Goal: Task Accomplishment & Management: Use online tool/utility

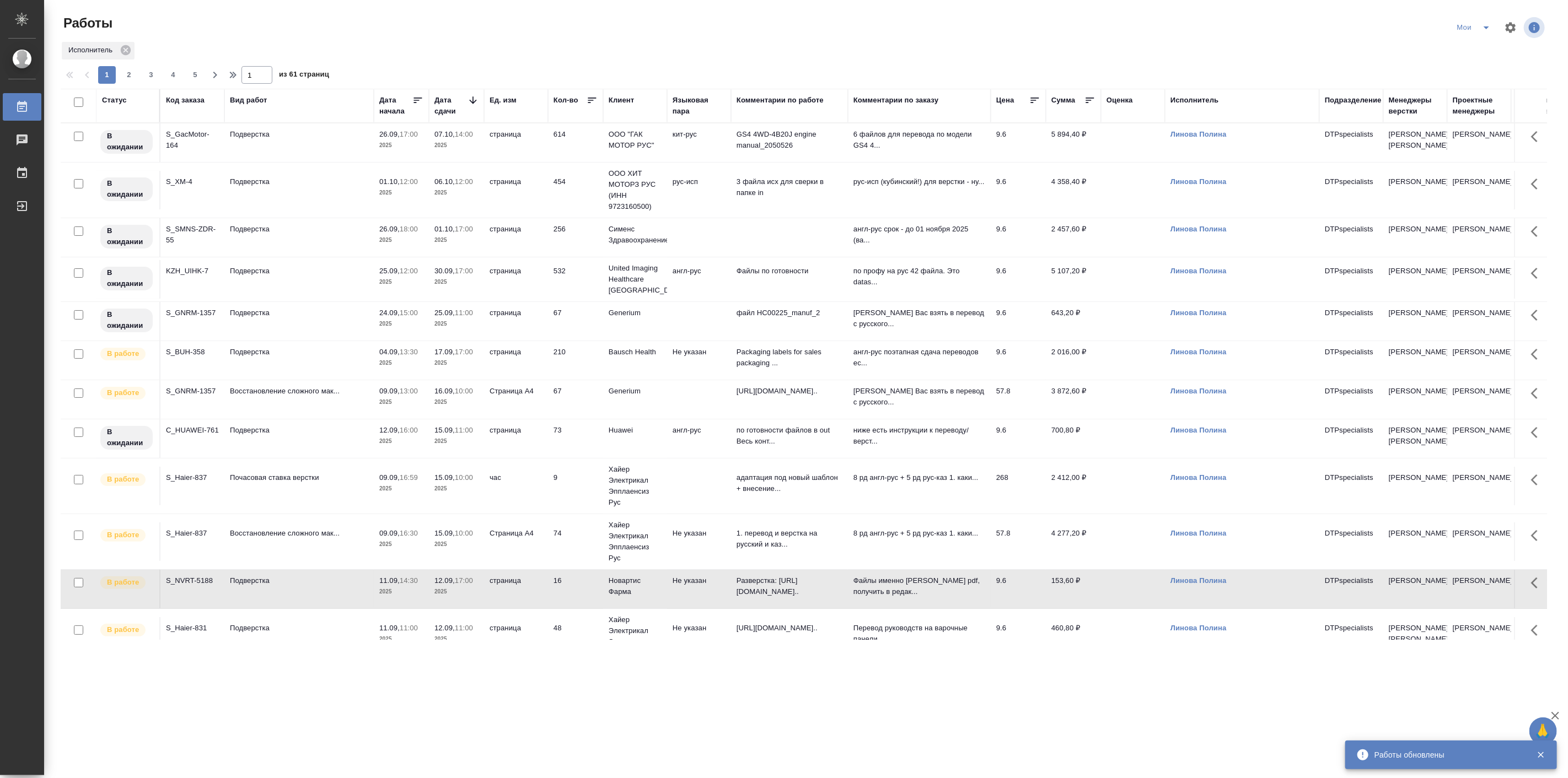
scroll to position [306, 0]
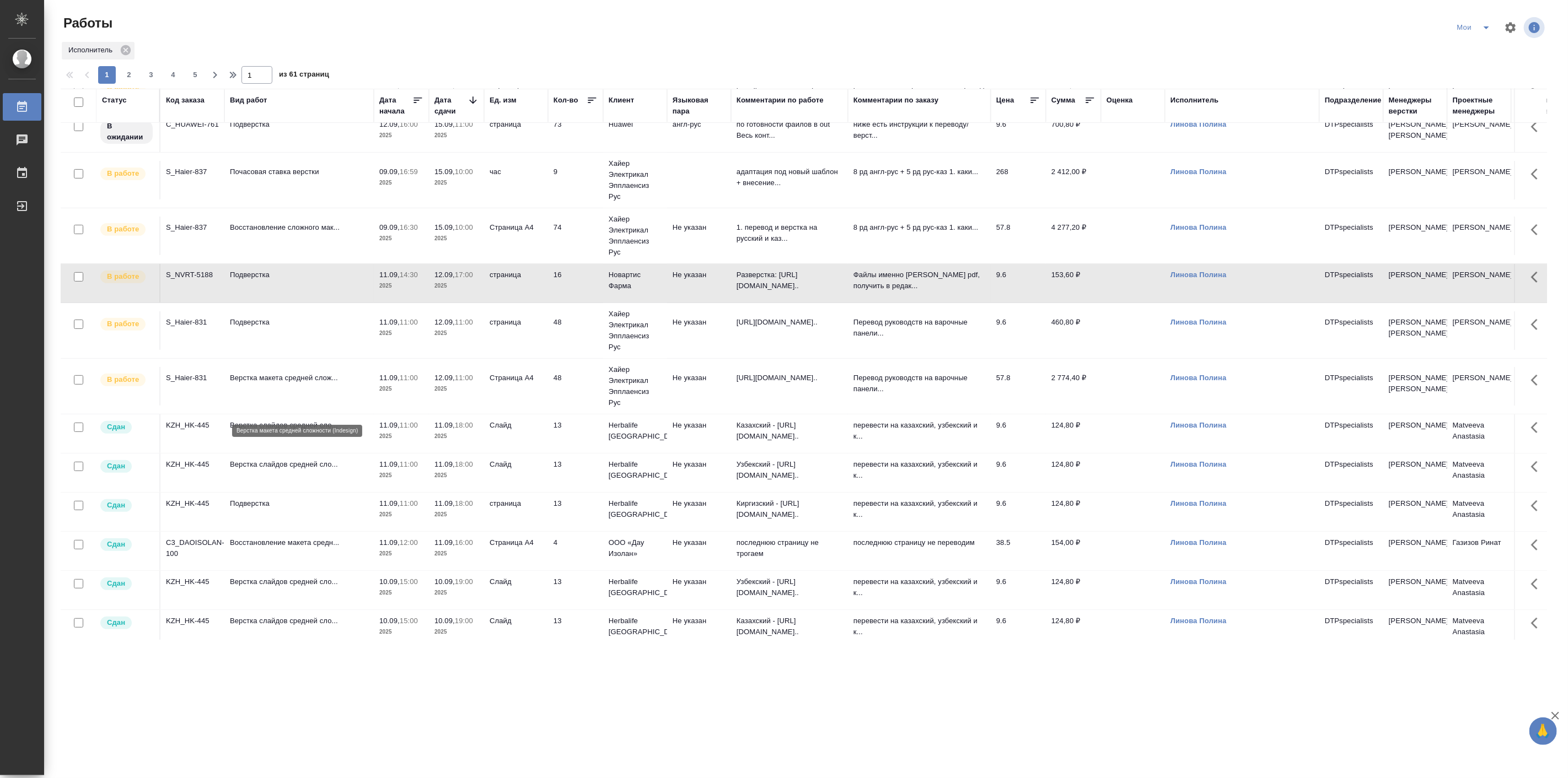
click at [310, 384] on p "Верстка макета средней слож..." at bounding box center [299, 378] width 138 height 11
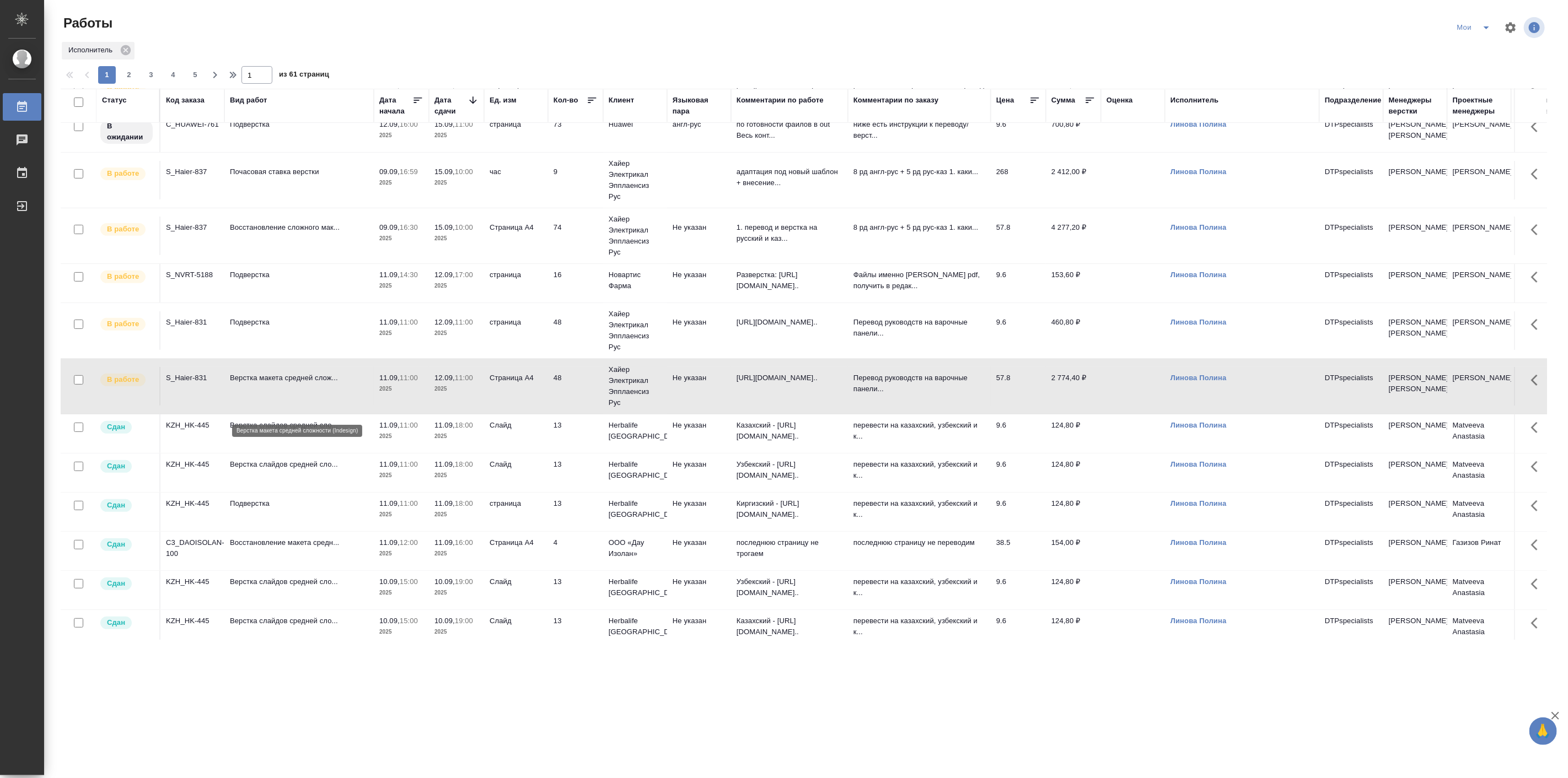
click at [310, 384] on p "Верстка макета средней слож..." at bounding box center [299, 378] width 138 height 11
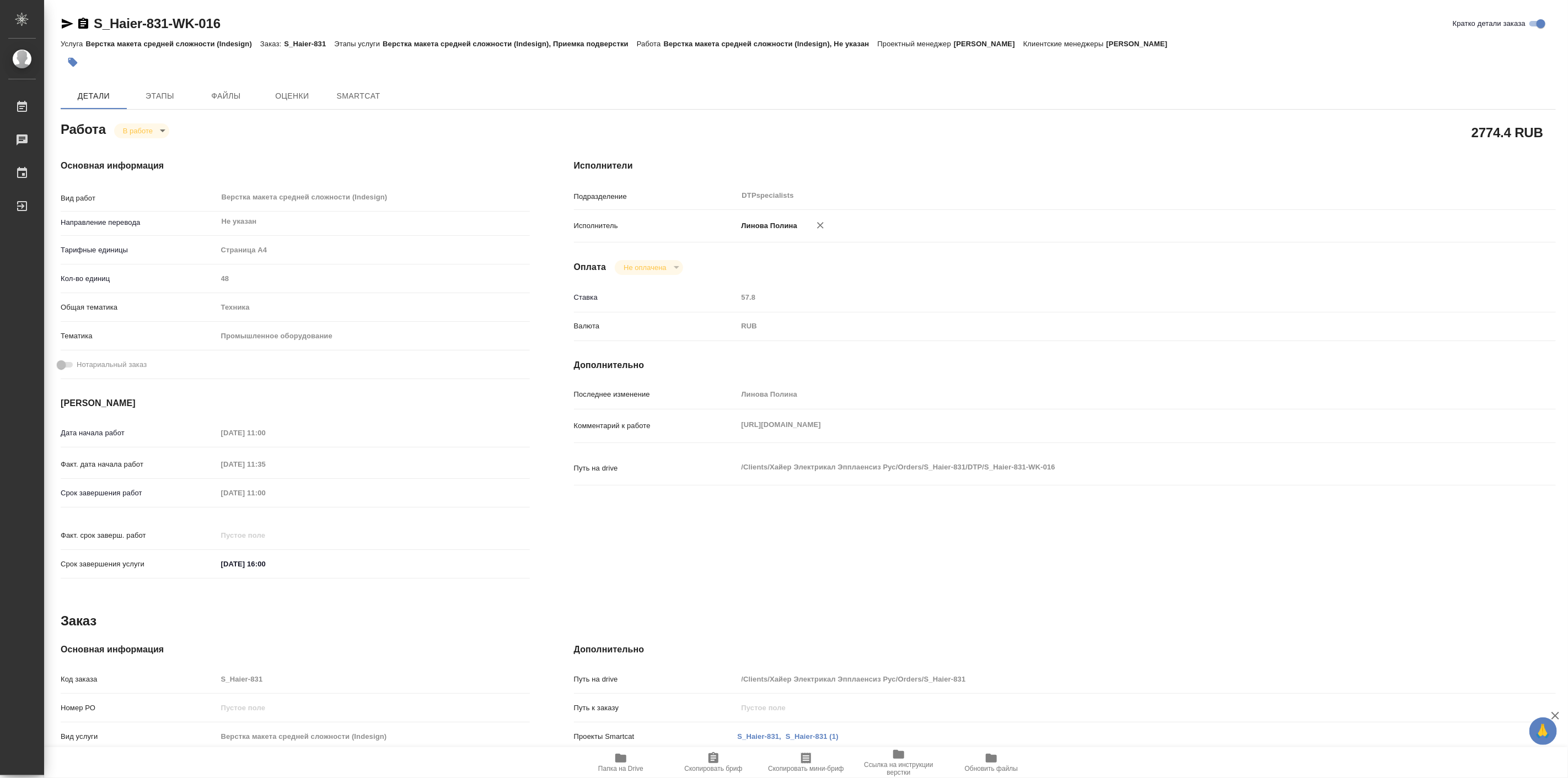
type textarea "x"
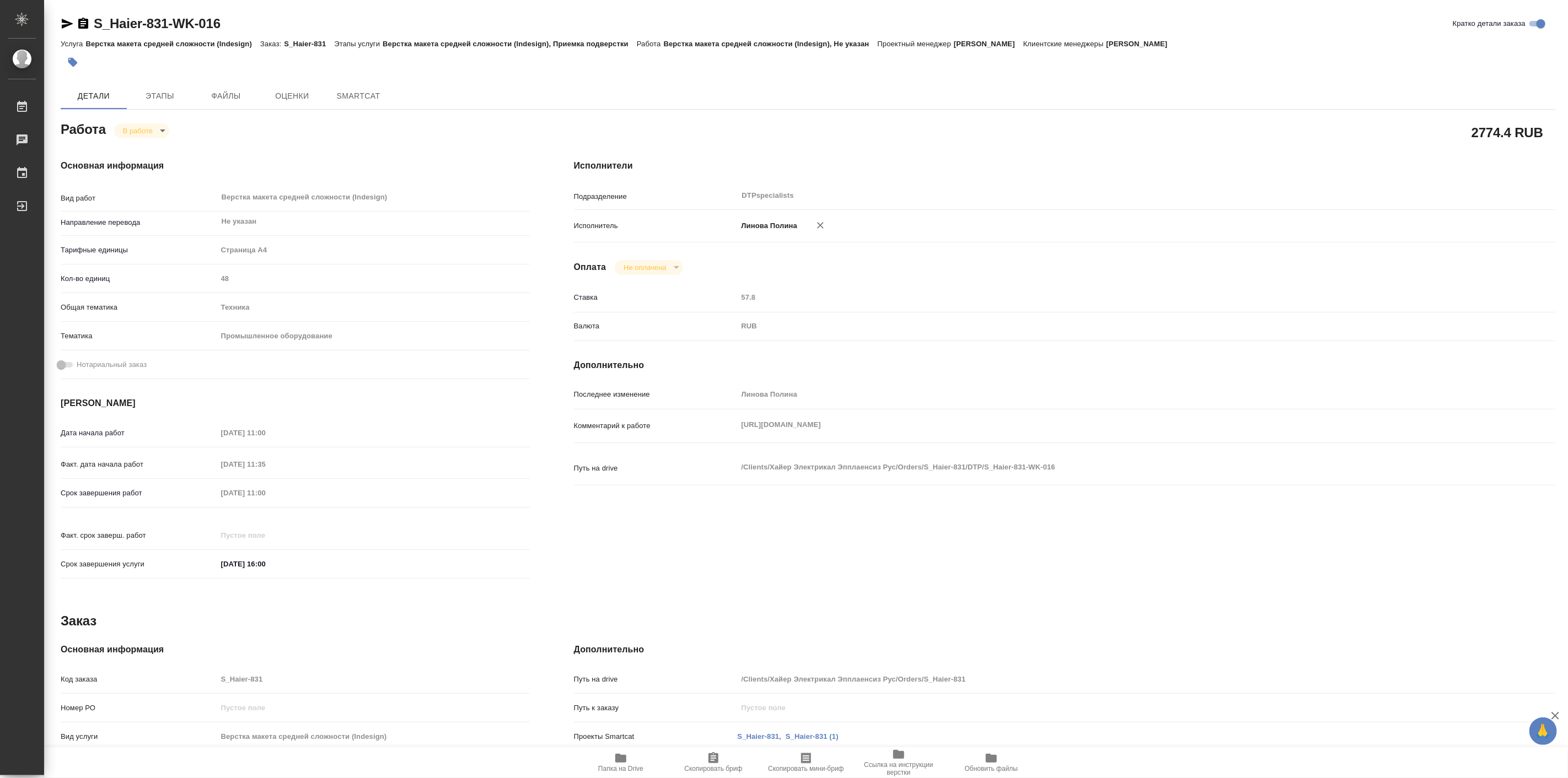
type textarea "x"
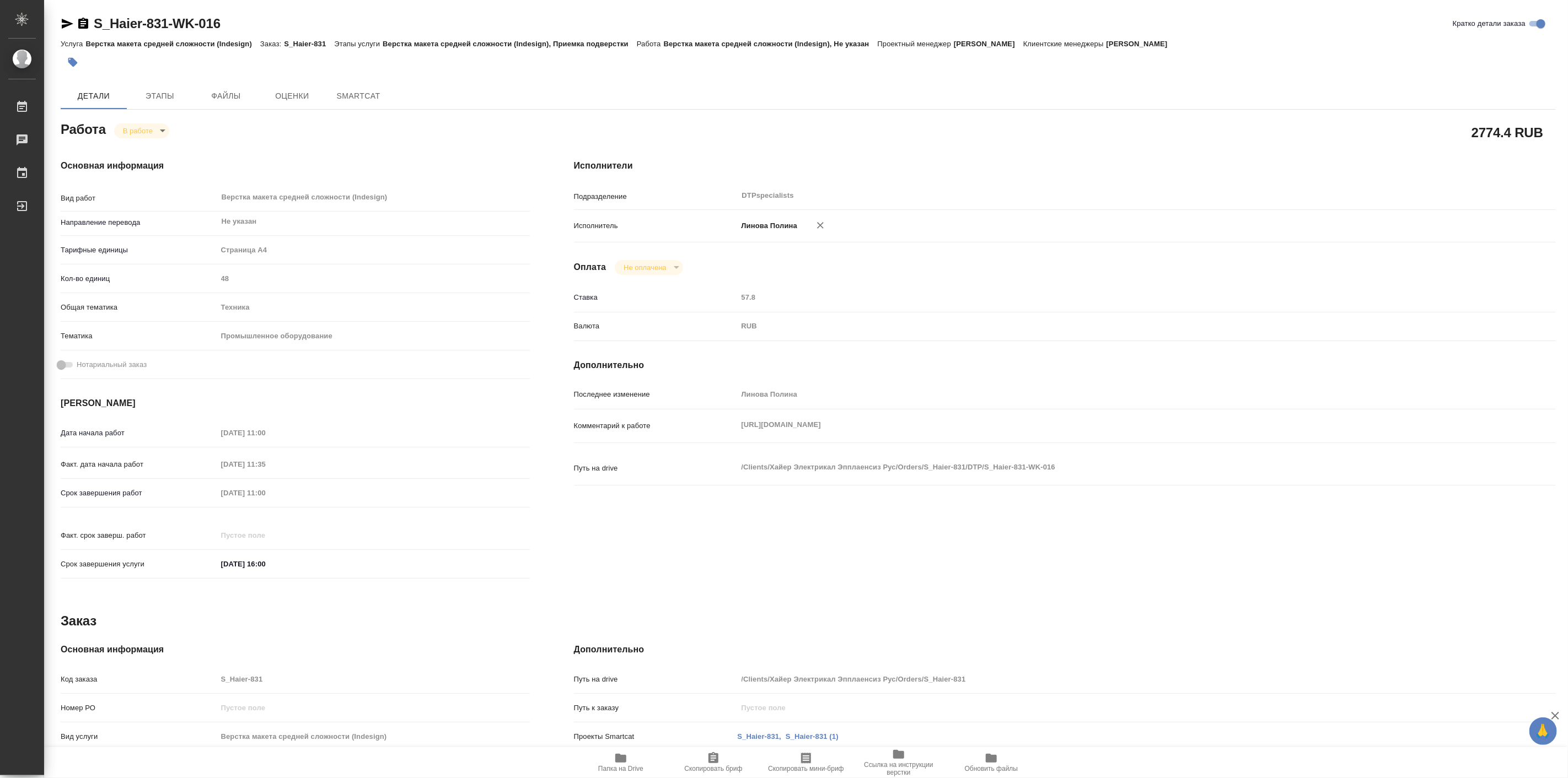
type textarea "x"
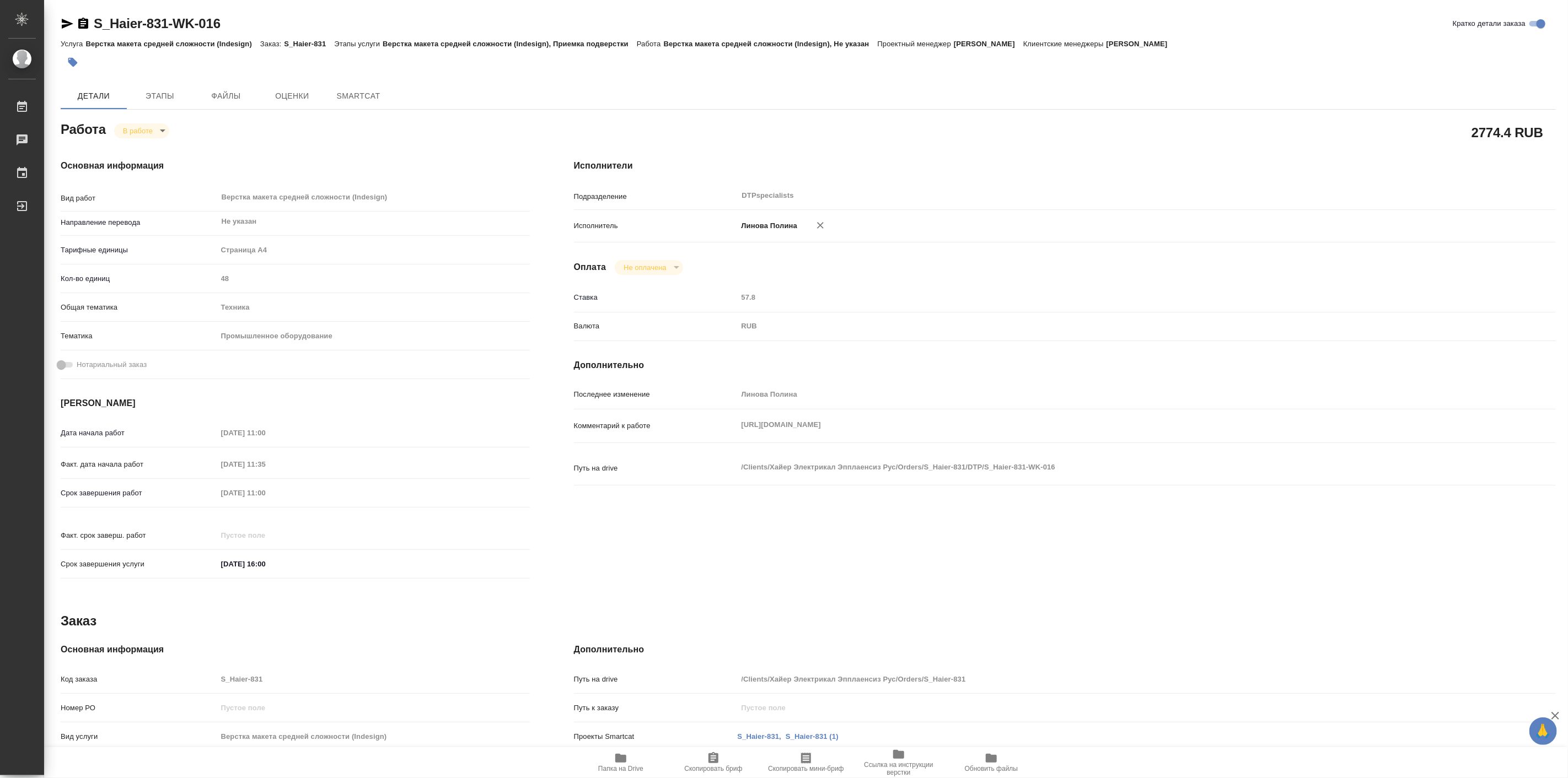
type textarea "x"
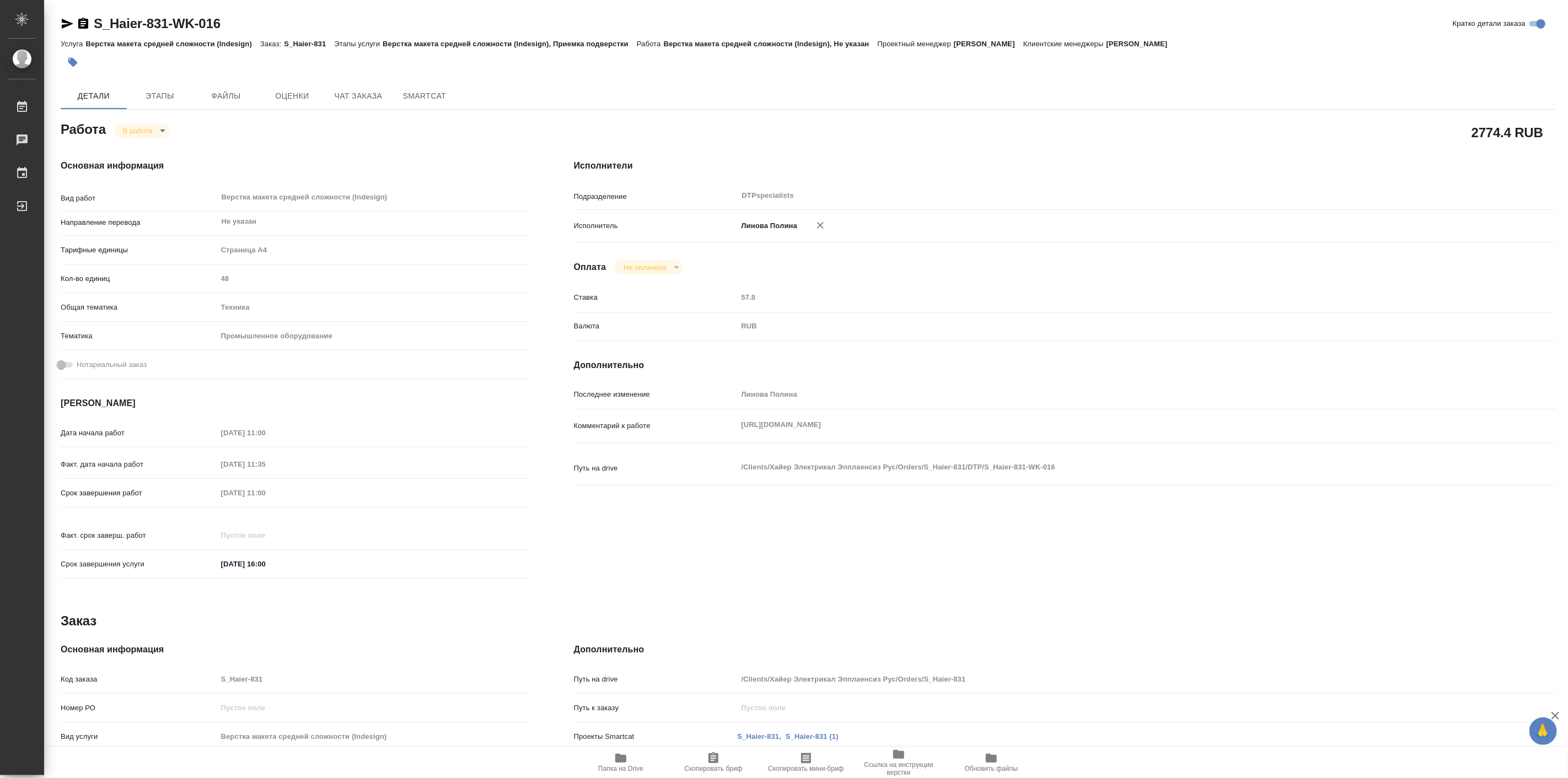
type textarea "x"
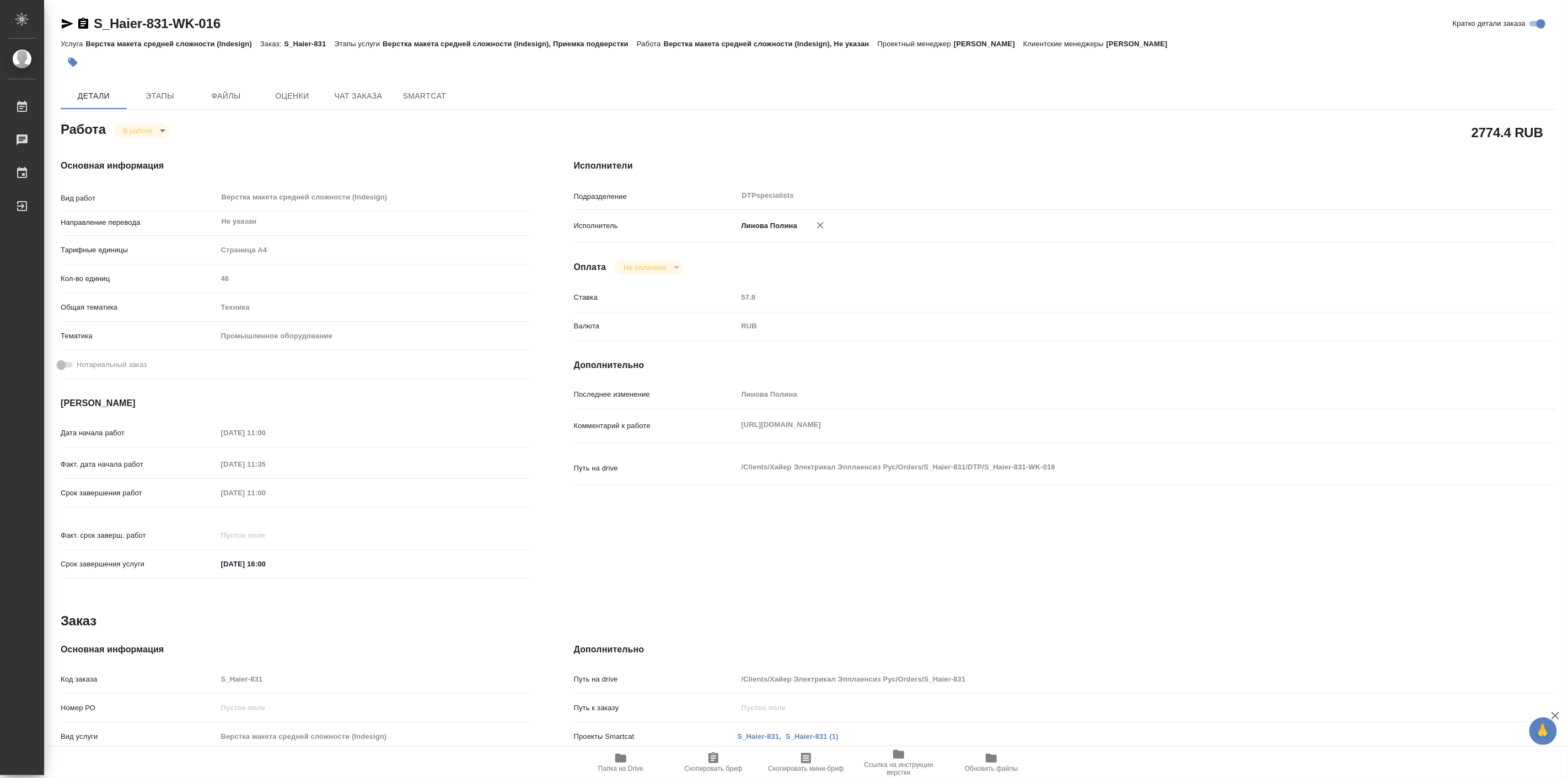
type textarea "x"
